Goal: Entertainment & Leisure: Consume media (video, audio)

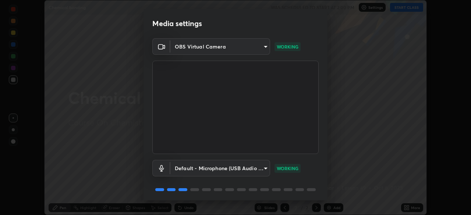
scroll to position [26, 0]
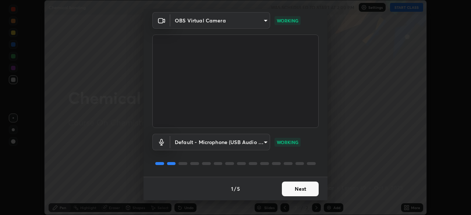
click at [295, 188] on button "Next" at bounding box center [300, 189] width 37 height 15
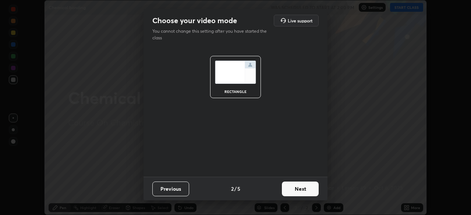
scroll to position [0, 0]
click at [297, 185] on button "Next" at bounding box center [300, 189] width 37 height 15
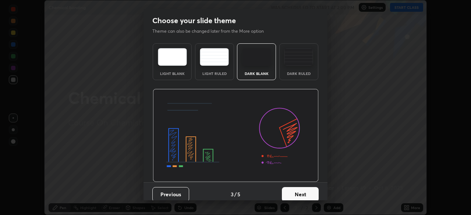
click at [297, 188] on button "Next" at bounding box center [300, 194] width 37 height 15
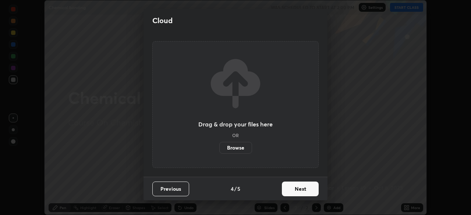
click at [297, 184] on button "Next" at bounding box center [300, 189] width 37 height 15
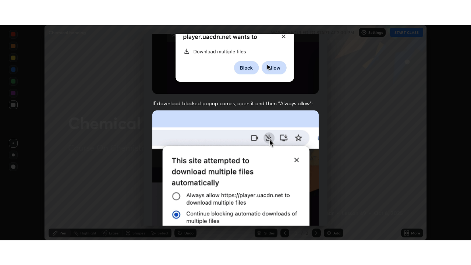
scroll to position [176, 0]
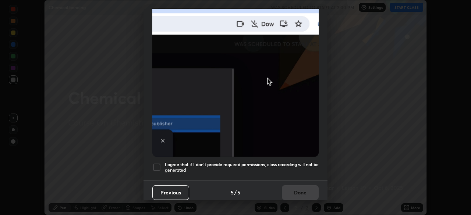
click at [155, 163] on div at bounding box center [156, 167] width 9 height 9
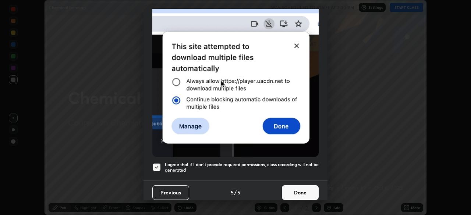
click at [298, 188] on button "Done" at bounding box center [300, 193] width 37 height 15
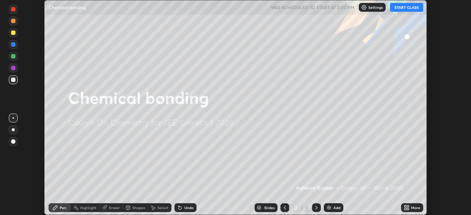
click at [405, 209] on icon at bounding box center [406, 209] width 2 height 2
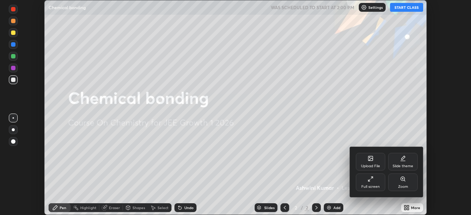
click at [372, 185] on div "Full screen" at bounding box center [371, 187] width 18 height 4
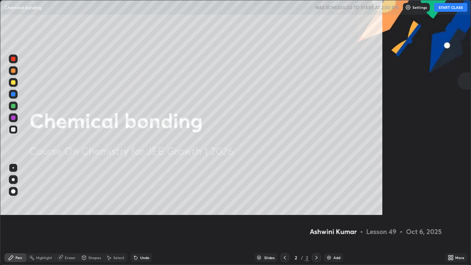
scroll to position [265, 471]
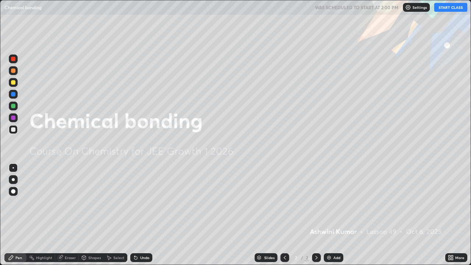
click at [450, 8] on button "START CLASS" at bounding box center [450, 7] width 33 height 9
click at [326, 215] on img at bounding box center [329, 258] width 6 height 6
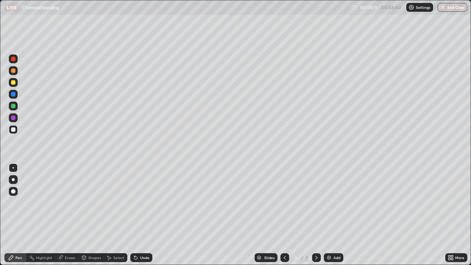
click at [72, 215] on div "Eraser" at bounding box center [70, 258] width 11 height 4
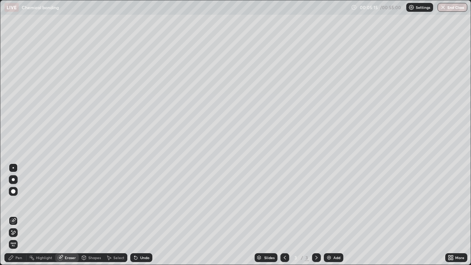
click at [20, 215] on div "Pen" at bounding box center [18, 258] width 7 height 4
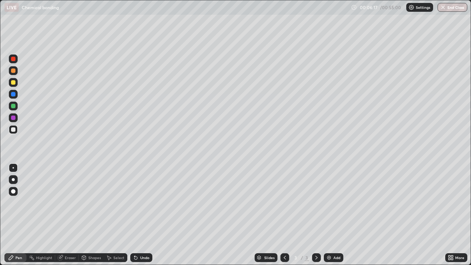
click at [70, 215] on div "Eraser" at bounding box center [70, 258] width 11 height 4
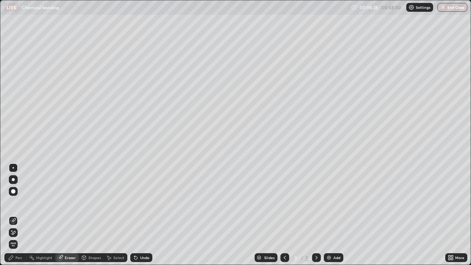
click at [18, 215] on div "Pen" at bounding box center [18, 258] width 7 height 4
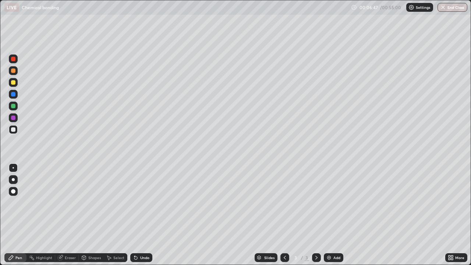
click at [144, 215] on div "Undo" at bounding box center [139, 257] width 25 height 15
click at [148, 215] on div "Undo" at bounding box center [141, 257] width 22 height 9
click at [22, 215] on div "Pen" at bounding box center [15, 257] width 22 height 9
click at [144, 215] on div "Undo" at bounding box center [139, 257] width 25 height 15
click at [147, 215] on div "Undo" at bounding box center [141, 257] width 22 height 9
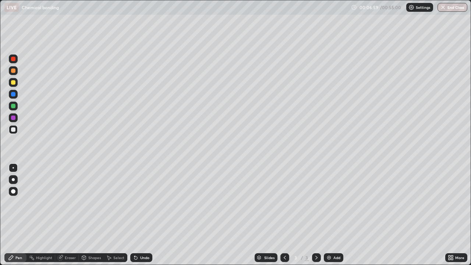
click at [72, 215] on div "Eraser" at bounding box center [70, 258] width 11 height 4
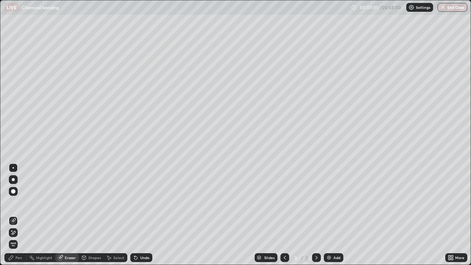
click at [15, 215] on div "Pen" at bounding box center [15, 257] width 22 height 9
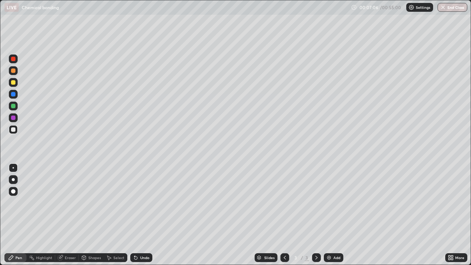
click at [145, 215] on div "Undo" at bounding box center [139, 257] width 25 height 15
click at [327, 215] on img at bounding box center [329, 258] width 6 height 6
click at [69, 215] on div "Eraser" at bounding box center [70, 258] width 11 height 4
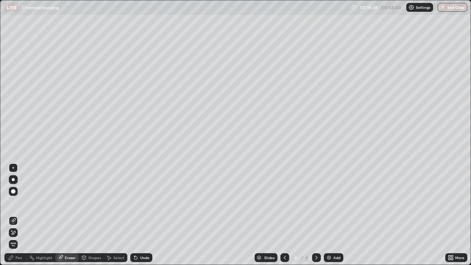
click at [21, 215] on div "Pen" at bounding box center [15, 257] width 22 height 9
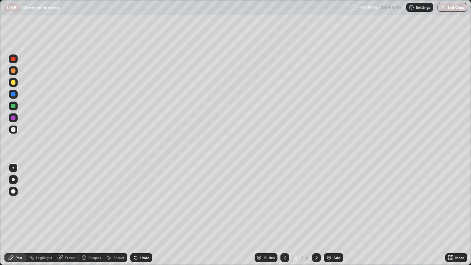
click at [72, 215] on div "Eraser" at bounding box center [67, 257] width 24 height 9
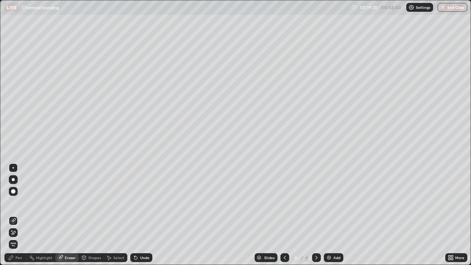
click at [13, 215] on icon at bounding box center [11, 257] width 4 height 4
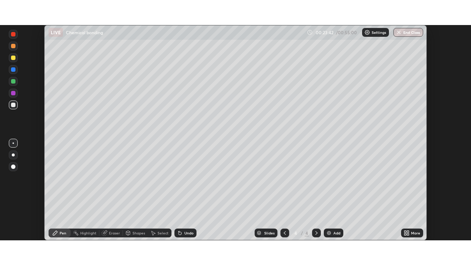
scroll to position [215, 471]
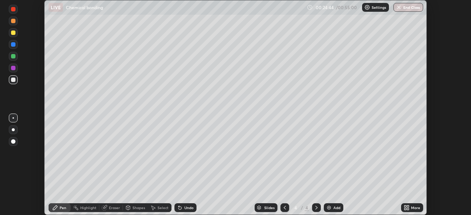
click at [406, 206] on icon at bounding box center [406, 207] width 2 height 2
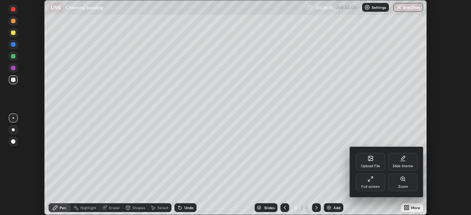
click at [370, 182] on icon at bounding box center [371, 179] width 6 height 6
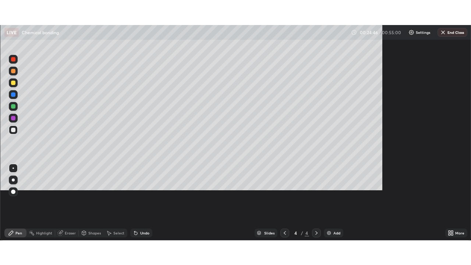
scroll to position [265, 471]
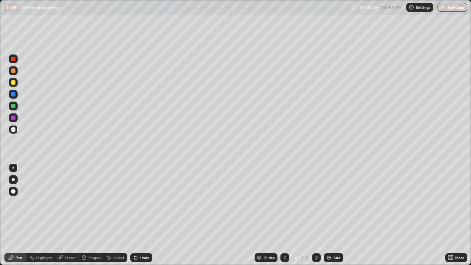
click at [327, 215] on img at bounding box center [329, 258] width 6 height 6
click at [70, 215] on div "Eraser" at bounding box center [67, 257] width 24 height 9
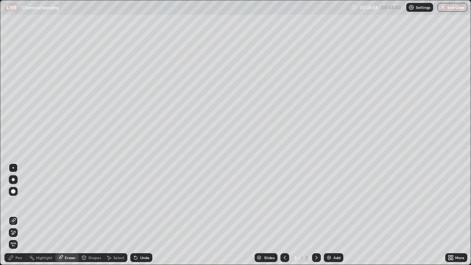
click at [18, 215] on div "Pen" at bounding box center [18, 258] width 7 height 4
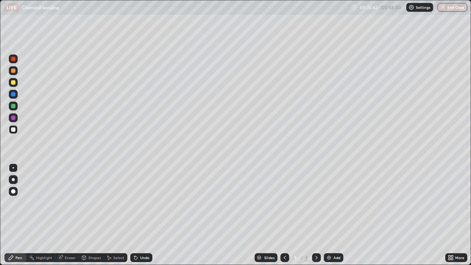
click at [13, 120] on div at bounding box center [13, 118] width 4 height 4
click at [12, 127] on div at bounding box center [13, 129] width 9 height 9
click at [327, 215] on img at bounding box center [329, 258] width 6 height 6
click at [149, 215] on div "Undo" at bounding box center [139, 257] width 25 height 15
click at [71, 215] on div "Eraser" at bounding box center [67, 257] width 24 height 9
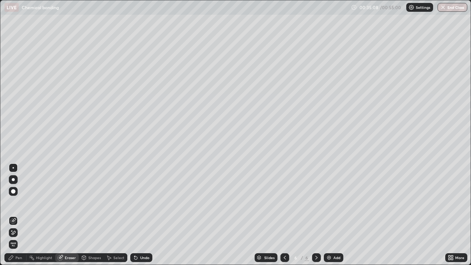
click at [20, 215] on div "Pen" at bounding box center [18, 258] width 7 height 4
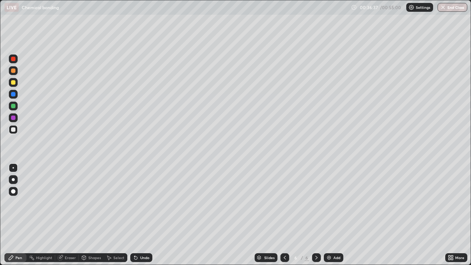
click at [68, 215] on div "Eraser" at bounding box center [67, 257] width 24 height 9
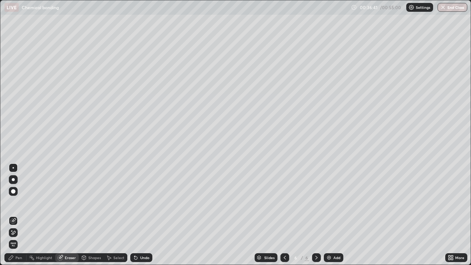
click at [20, 215] on div "Pen" at bounding box center [18, 258] width 7 height 4
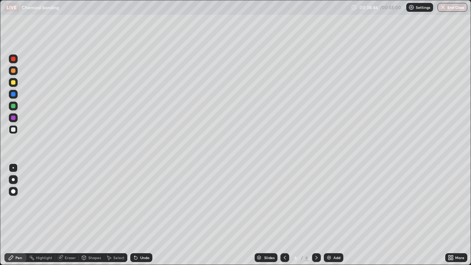
click at [69, 215] on div "Eraser" at bounding box center [70, 258] width 11 height 4
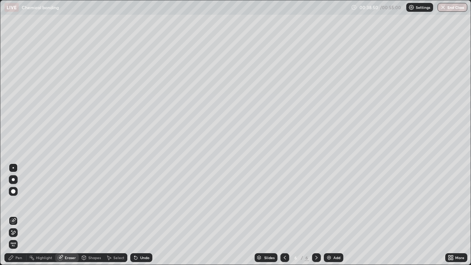
click at [22, 215] on div "Pen" at bounding box center [15, 257] width 22 height 9
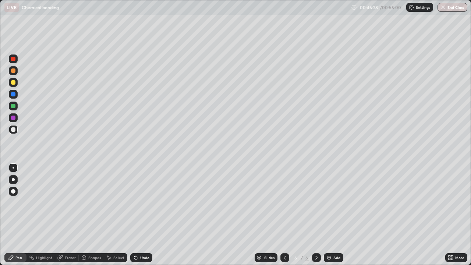
click at [71, 215] on div "Eraser" at bounding box center [70, 258] width 11 height 4
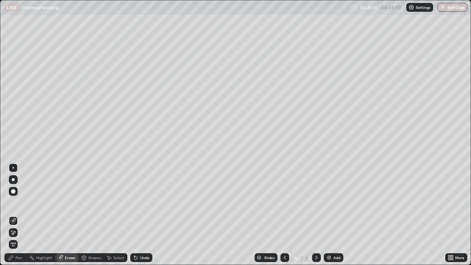
click at [18, 215] on div "Pen" at bounding box center [18, 258] width 7 height 4
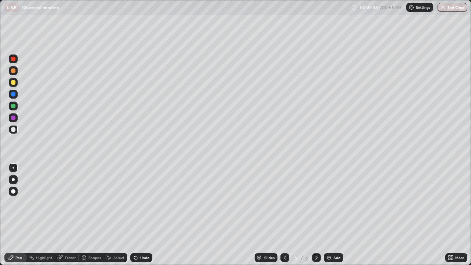
click at [68, 215] on div "Eraser" at bounding box center [70, 258] width 11 height 4
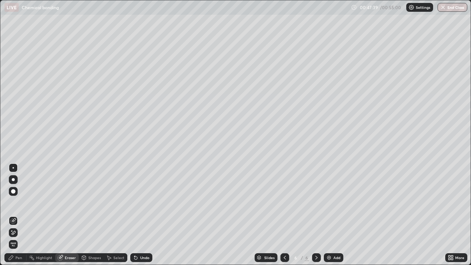
click at [18, 215] on div "Pen" at bounding box center [18, 258] width 7 height 4
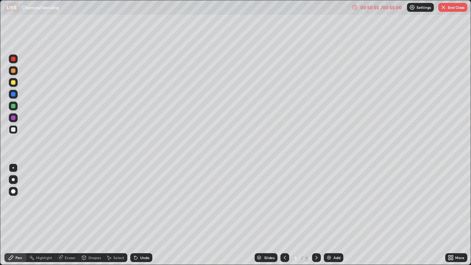
click at [327, 215] on img at bounding box center [329, 258] width 6 height 6
click at [443, 5] on img "button" at bounding box center [444, 7] width 6 height 6
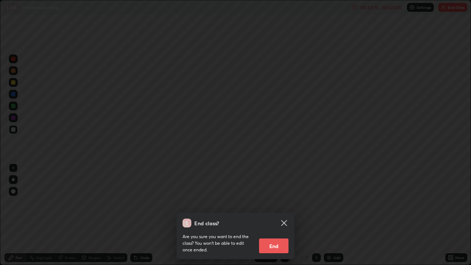
click at [285, 215] on icon at bounding box center [284, 223] width 9 height 9
